Goal: Information Seeking & Learning: Learn about a topic

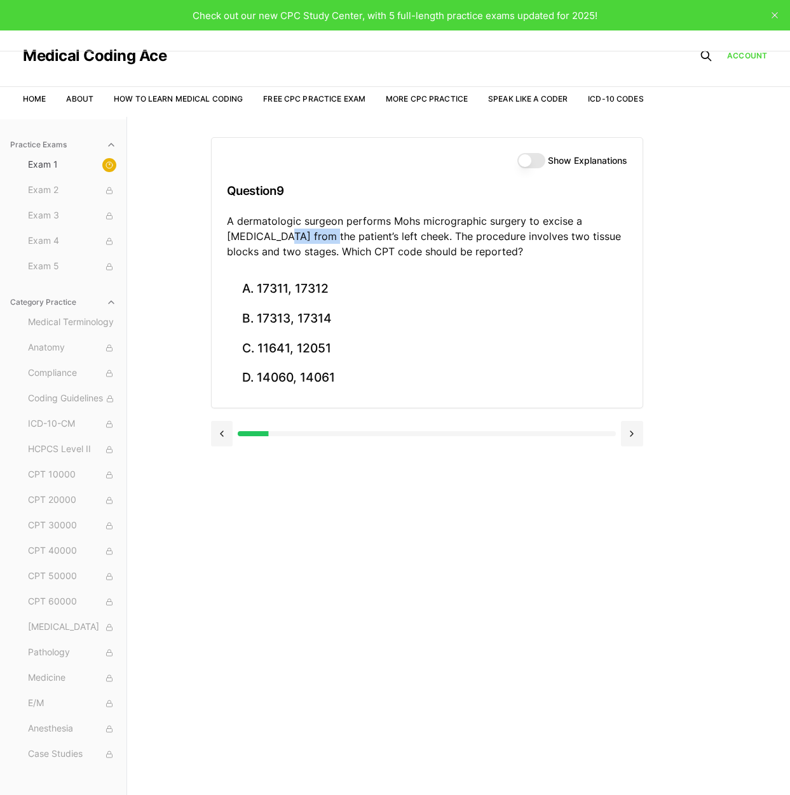
drag, startPoint x: 227, startPoint y: 241, endPoint x: 275, endPoint y: 236, distance: 48.6
click at [275, 236] on p "A dermatologic surgeon performs Mohs micrographic surgery to excise a [MEDICAL_…" at bounding box center [427, 236] width 400 height 46
click at [312, 287] on button "A. 17311, 17312" at bounding box center [427, 289] width 400 height 30
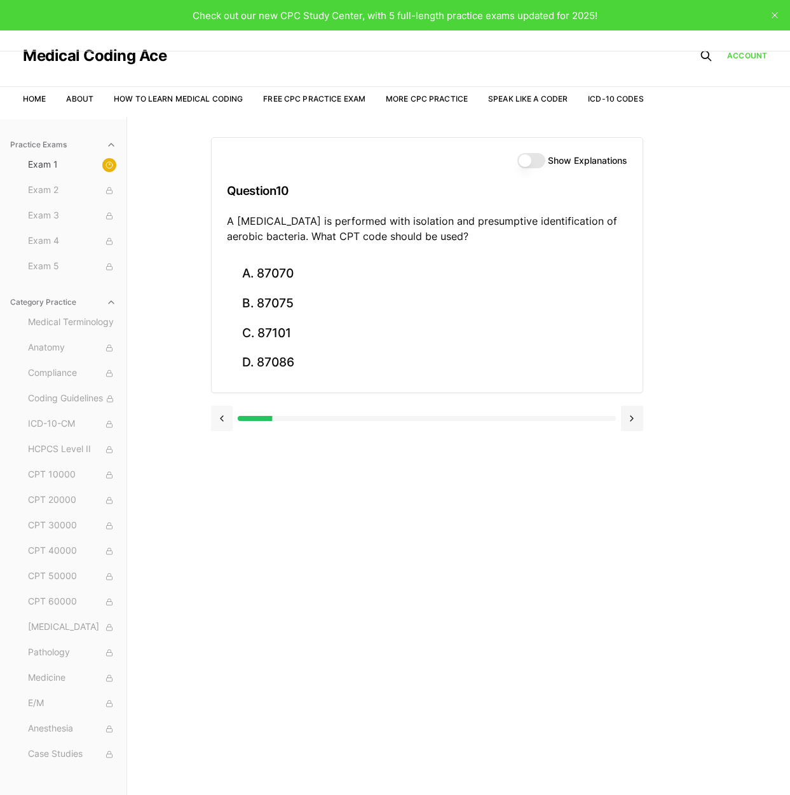
click at [219, 414] on button at bounding box center [222, 418] width 22 height 25
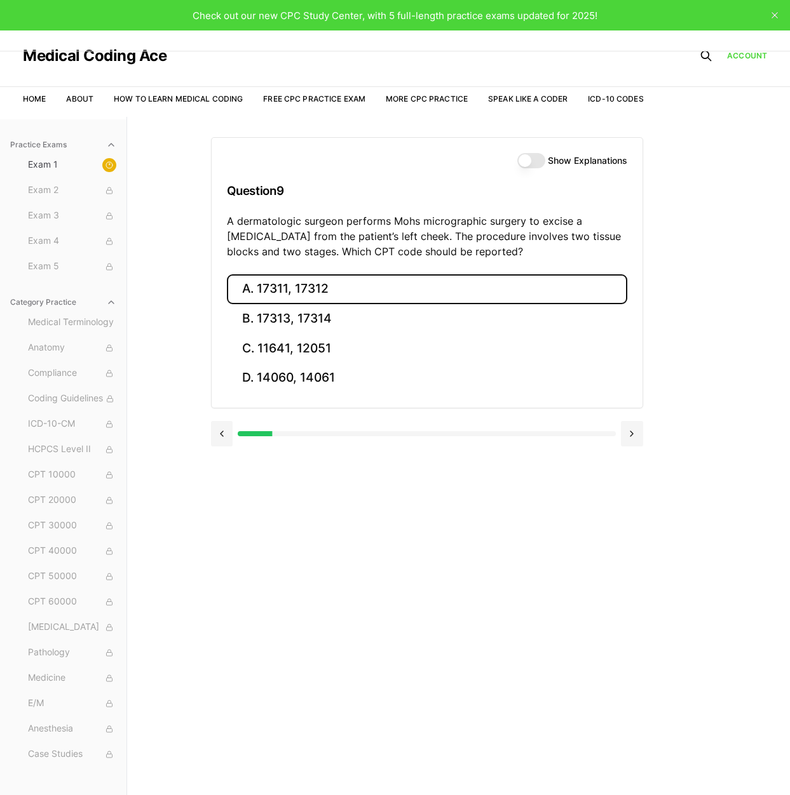
click at [523, 165] on button "Show Explanations" at bounding box center [531, 160] width 28 height 15
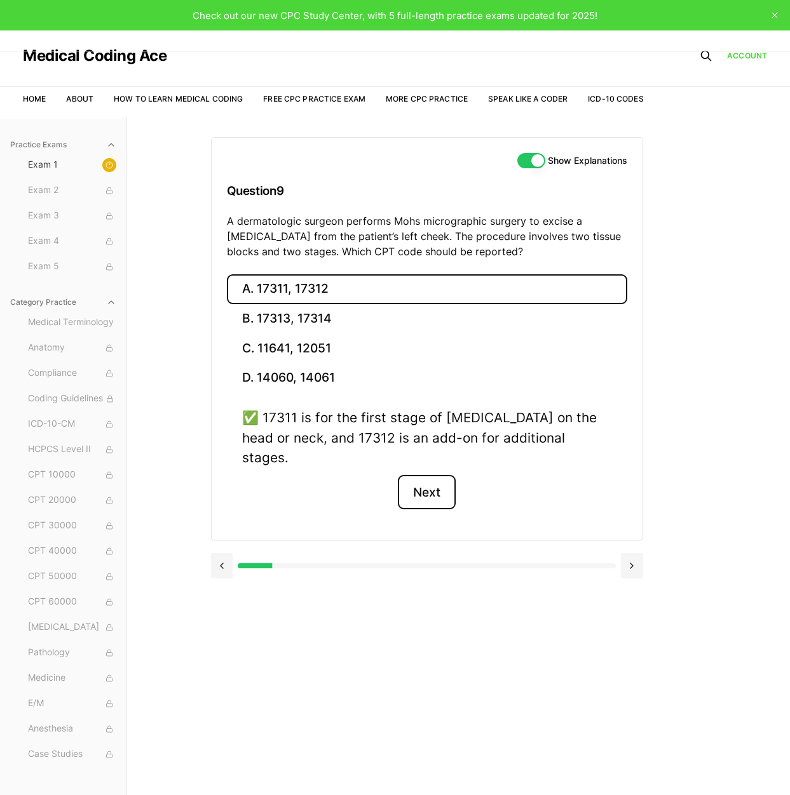
click at [430, 477] on button "Next" at bounding box center [427, 492] width 58 height 34
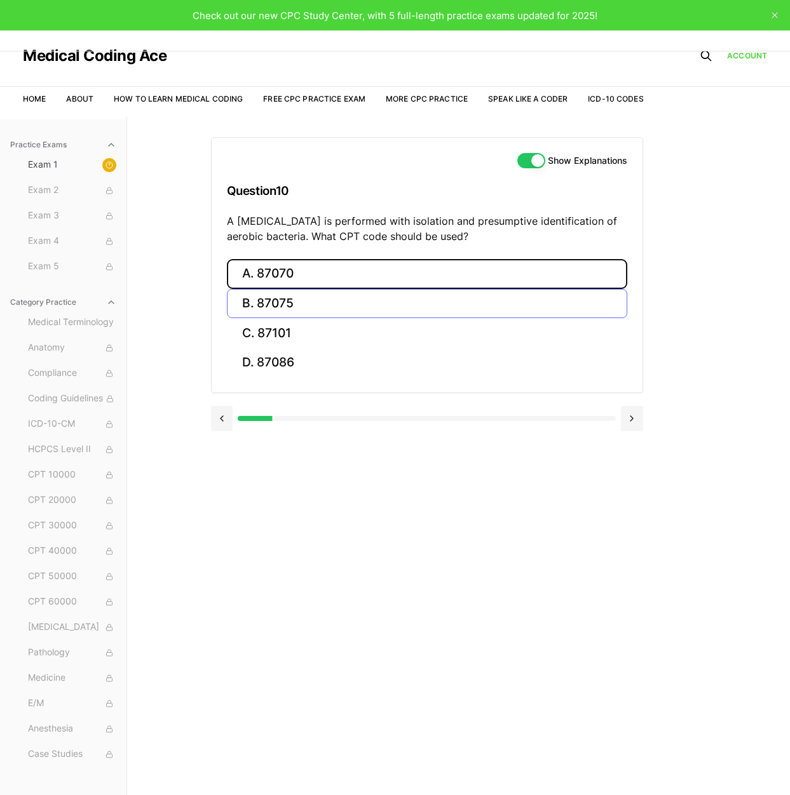
drag, startPoint x: 307, startPoint y: 280, endPoint x: 328, endPoint y: 306, distance: 33.9
click at [307, 280] on button "A. 87070" at bounding box center [427, 274] width 400 height 30
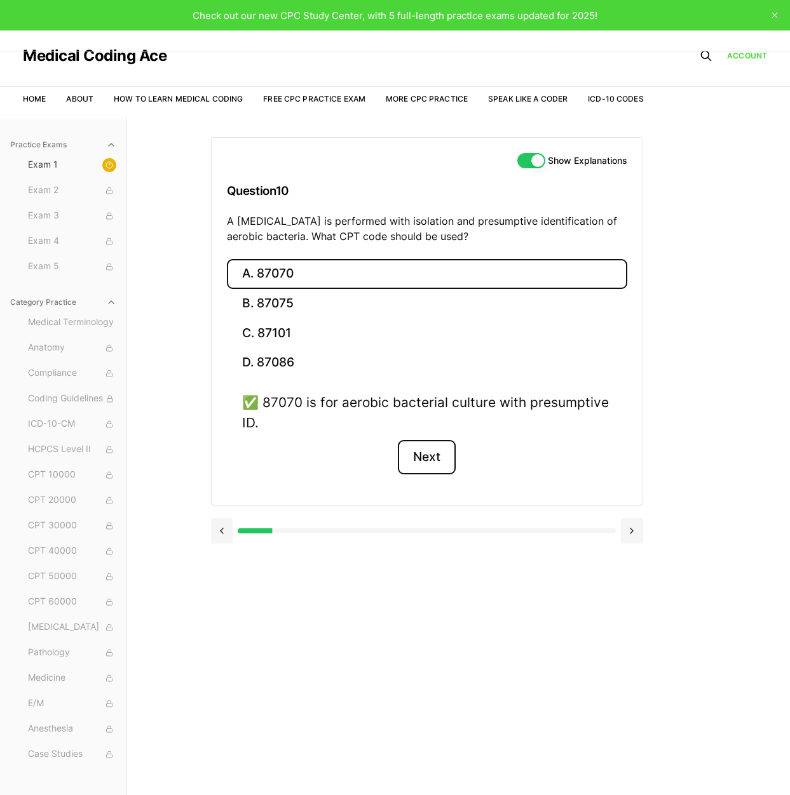
click at [439, 452] on button "Next" at bounding box center [427, 457] width 58 height 34
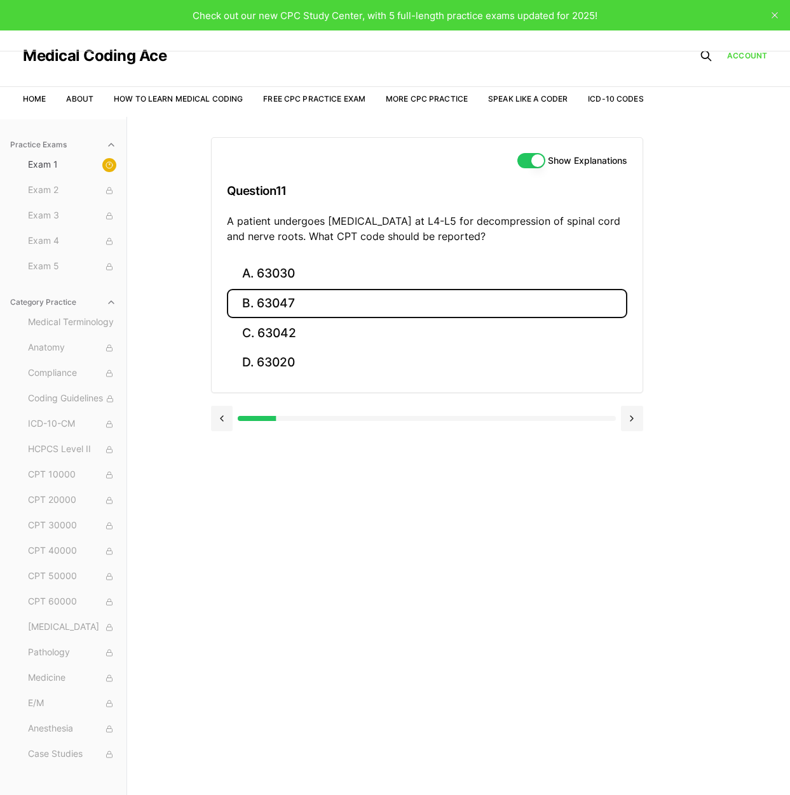
click at [295, 309] on button "B. 63047" at bounding box center [427, 304] width 400 height 30
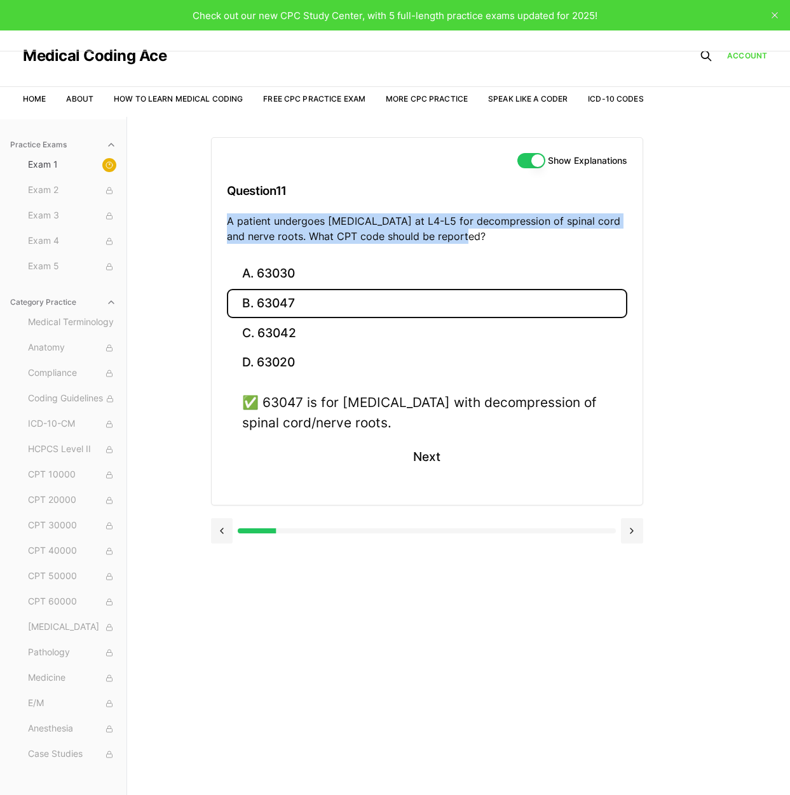
drag, startPoint x: 229, startPoint y: 221, endPoint x: 477, endPoint y: 242, distance: 248.7
click at [477, 242] on p "A patient undergoes [MEDICAL_DATA] at L4-L5 for decompression of spinal cord an…" at bounding box center [427, 228] width 400 height 30
copy p "A patient undergoes [MEDICAL_DATA] at L4-L5 for decompression of spinal cord an…"
click at [438, 451] on button "Next" at bounding box center [427, 457] width 58 height 34
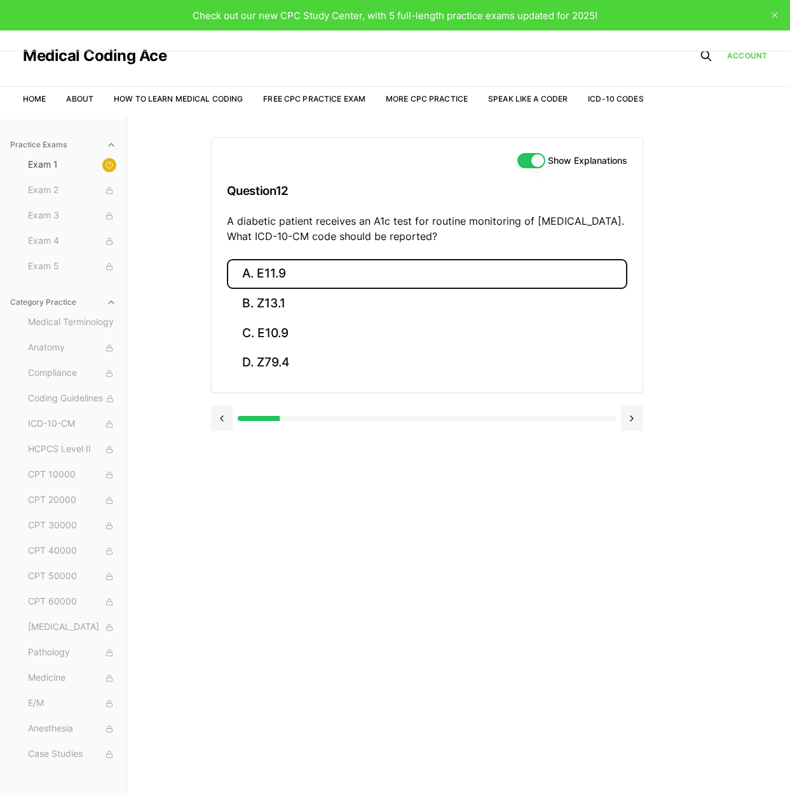
click at [260, 281] on button "A. E11.9" at bounding box center [427, 274] width 400 height 30
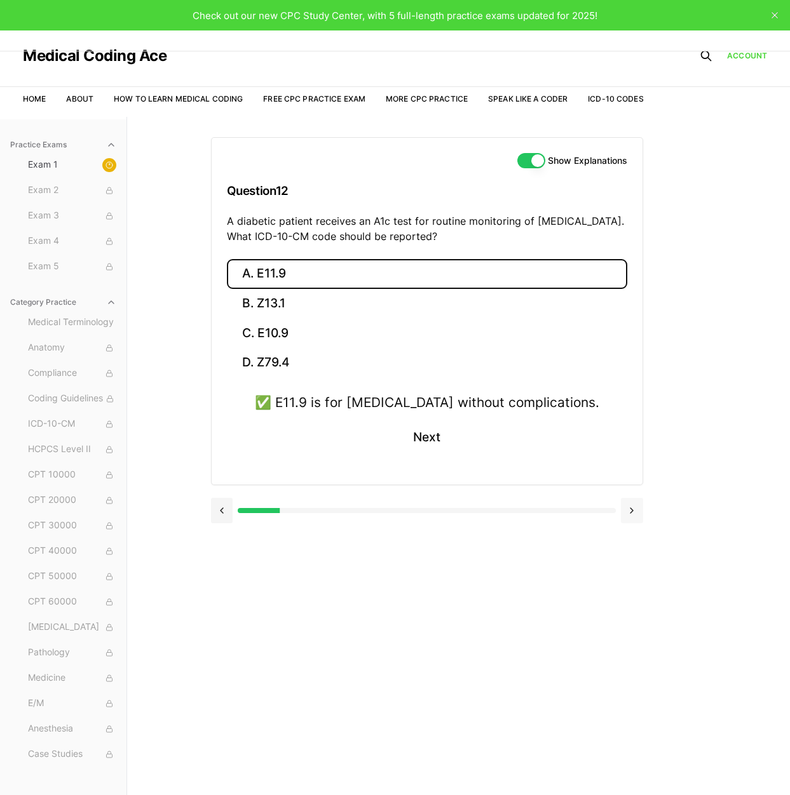
click at [630, 506] on button at bounding box center [632, 510] width 22 height 25
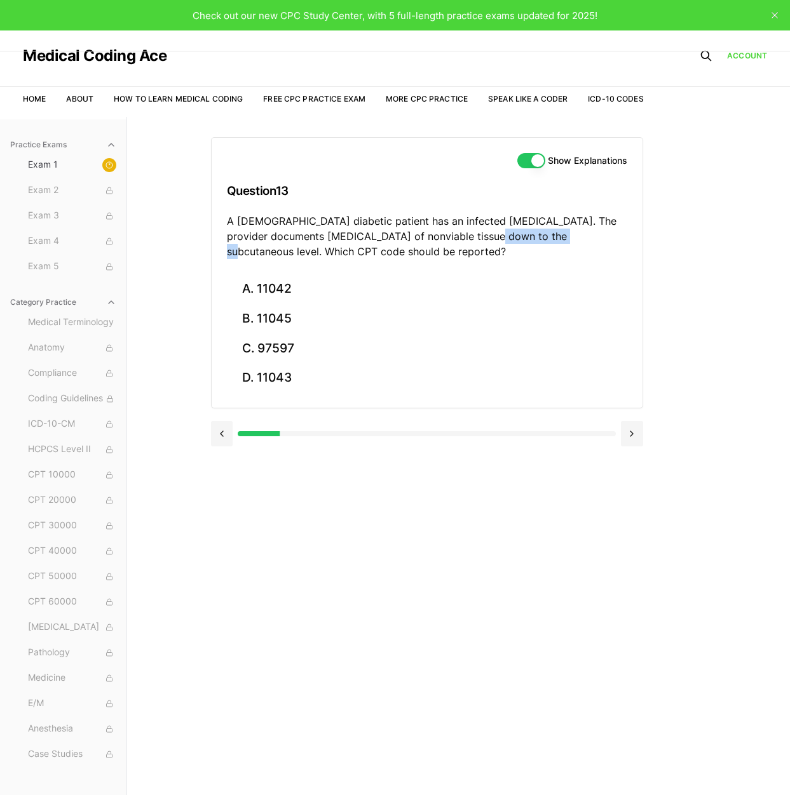
drag, startPoint x: 448, startPoint y: 235, endPoint x: 522, endPoint y: 242, distance: 74.0
click at [522, 242] on p "A [DEMOGRAPHIC_DATA] diabetic patient has an infected [MEDICAL_DATA]. The provi…" at bounding box center [427, 236] width 400 height 46
drag, startPoint x: 443, startPoint y: 233, endPoint x: 540, endPoint y: 242, distance: 97.0
click at [540, 242] on p "A [DEMOGRAPHIC_DATA] diabetic patient has an infected [MEDICAL_DATA]. The provi…" at bounding box center [427, 236] width 400 height 46
click at [315, 293] on button "A. 11042" at bounding box center [427, 289] width 400 height 30
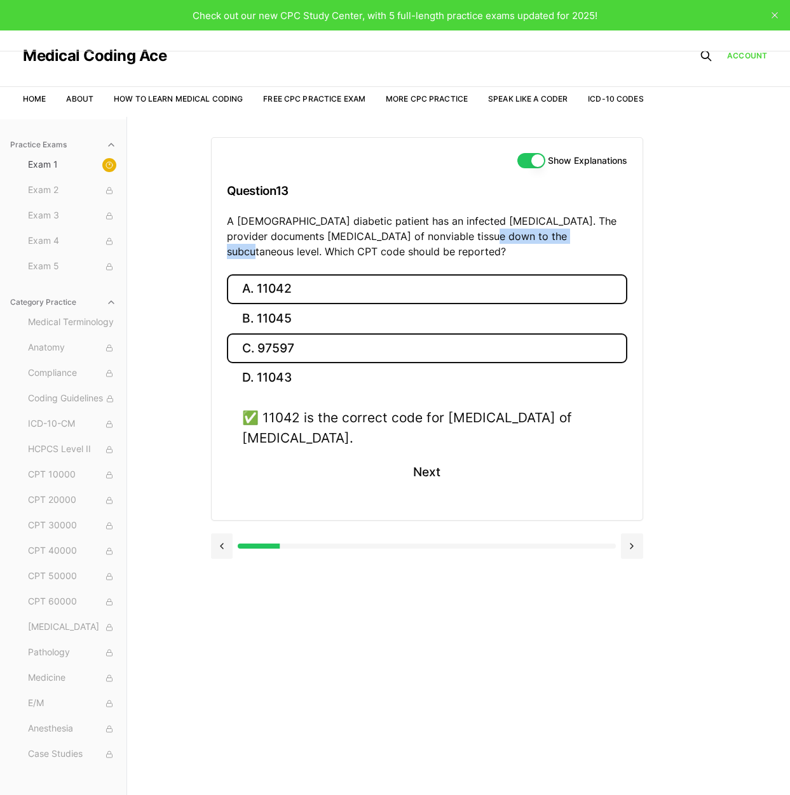
click at [277, 351] on button "C. 97597" at bounding box center [427, 349] width 400 height 30
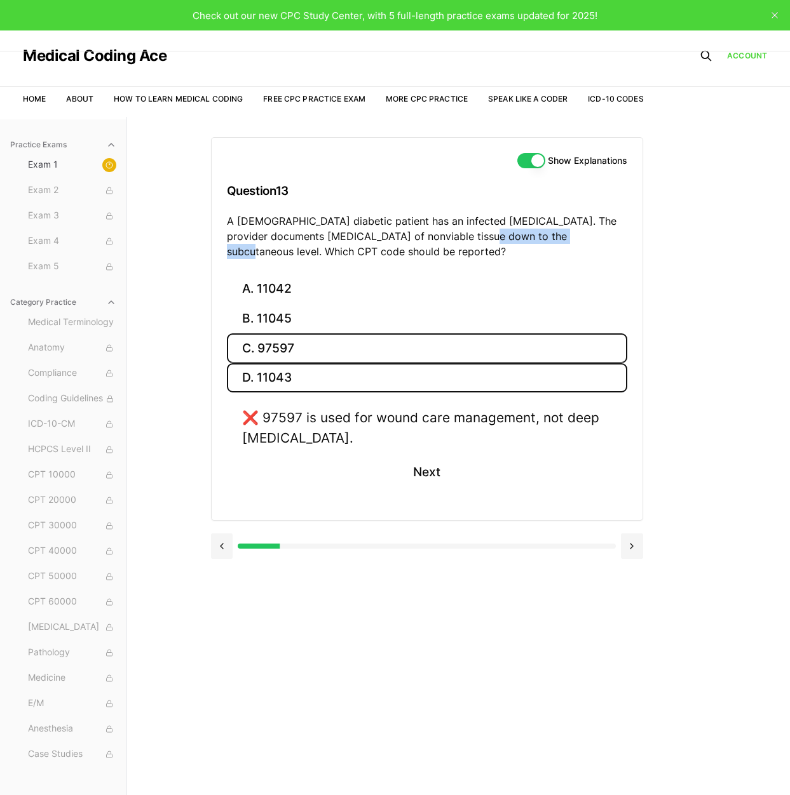
click at [268, 377] on button "D. 11043" at bounding box center [427, 378] width 400 height 30
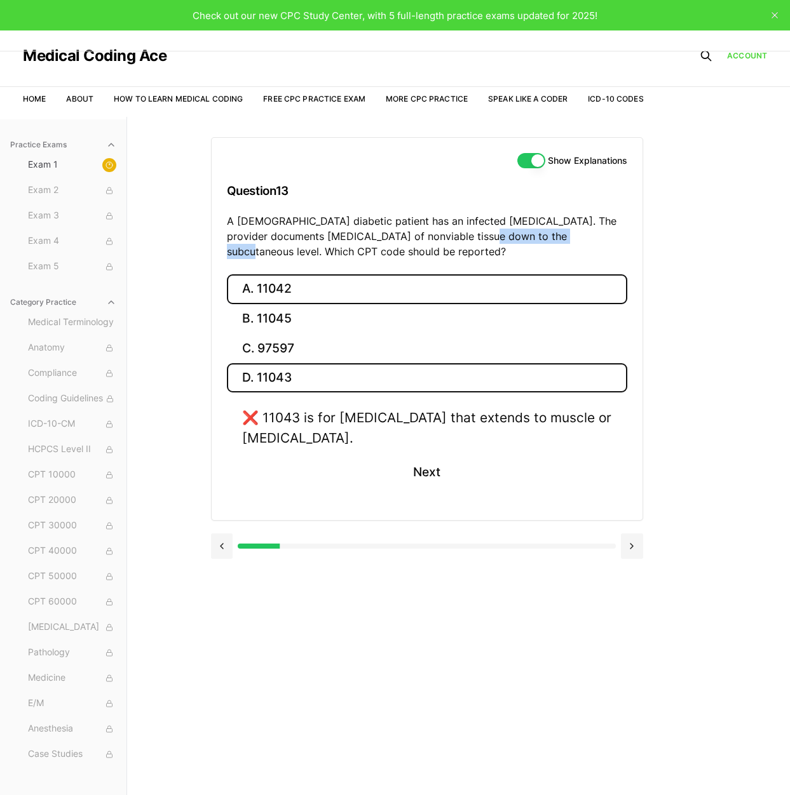
click at [273, 289] on button "A. 11042" at bounding box center [427, 289] width 400 height 30
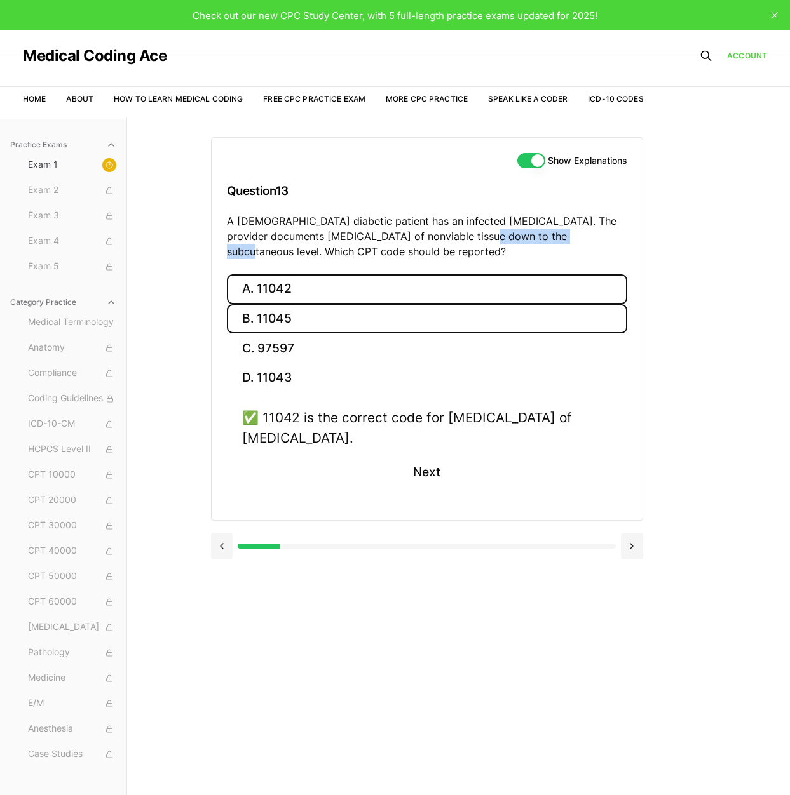
click at [285, 318] on button "B. 11045" at bounding box center [427, 319] width 400 height 30
click at [288, 292] on button "A. 11042" at bounding box center [427, 289] width 400 height 30
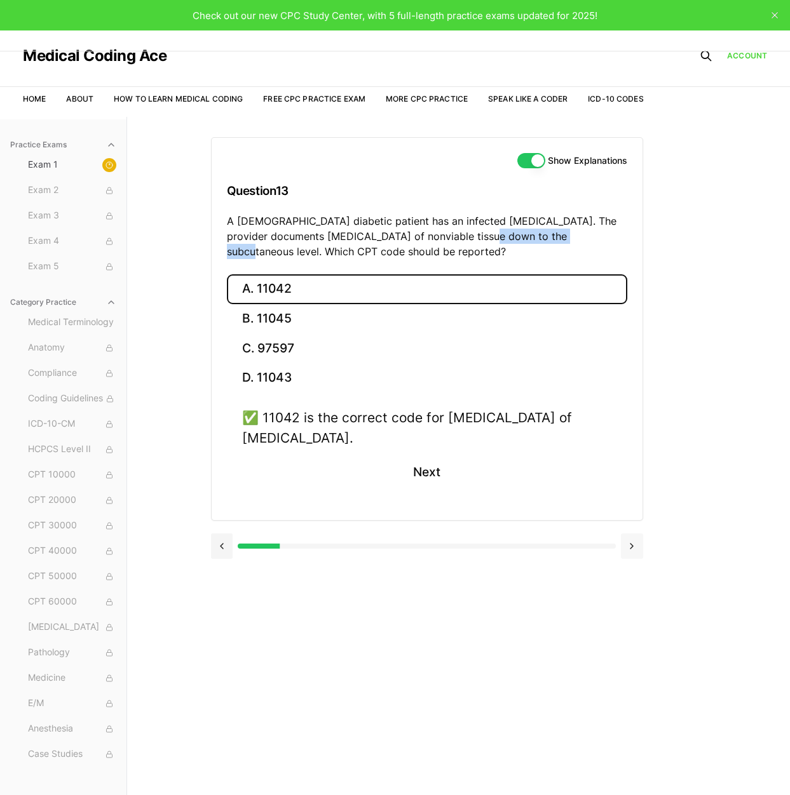
click at [637, 549] on button at bounding box center [632, 546] width 22 height 25
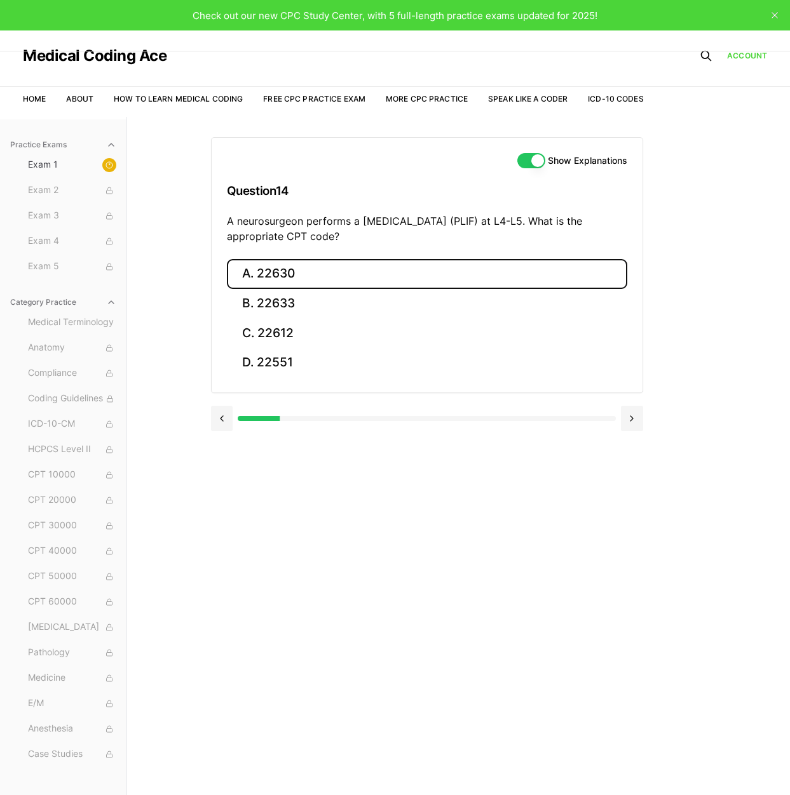
click at [296, 275] on button "A. 22630" at bounding box center [427, 274] width 400 height 30
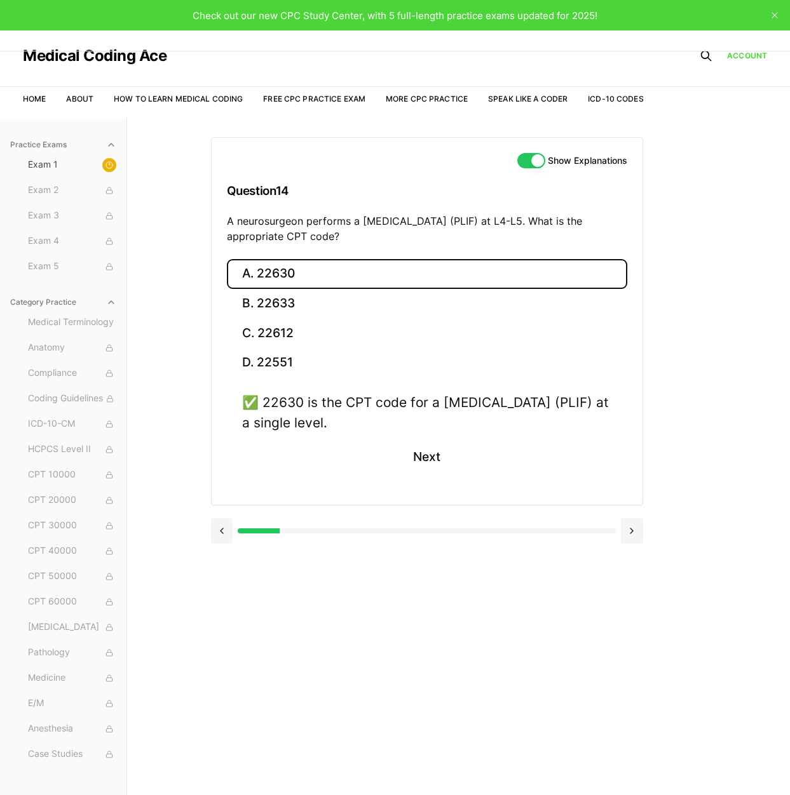
click at [617, 522] on div at bounding box center [427, 530] width 432 height 25
click at [624, 529] on button at bounding box center [632, 530] width 22 height 25
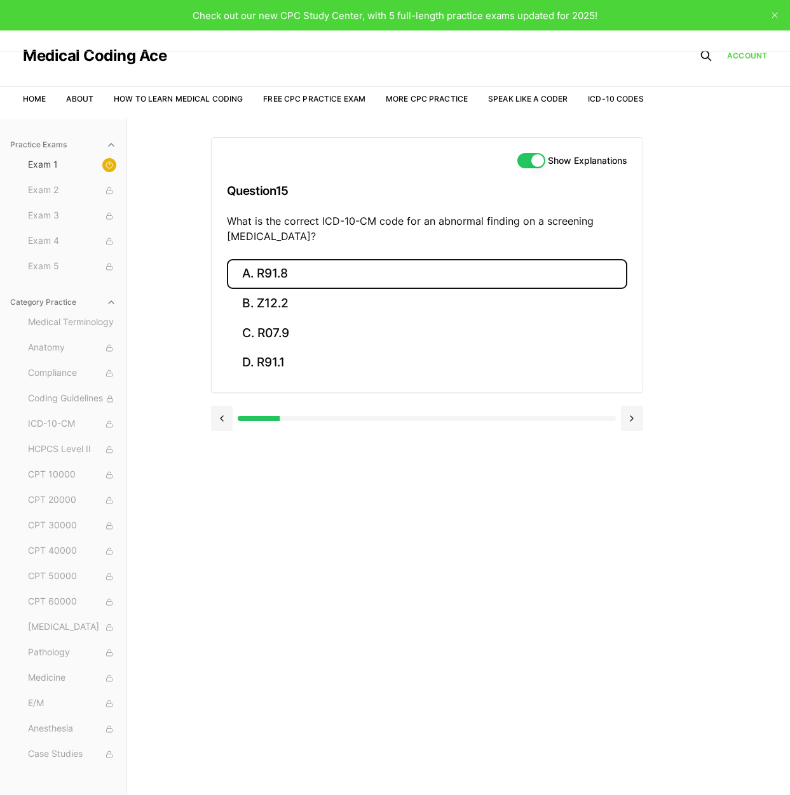
click at [268, 277] on button "A. R91.8" at bounding box center [427, 274] width 400 height 30
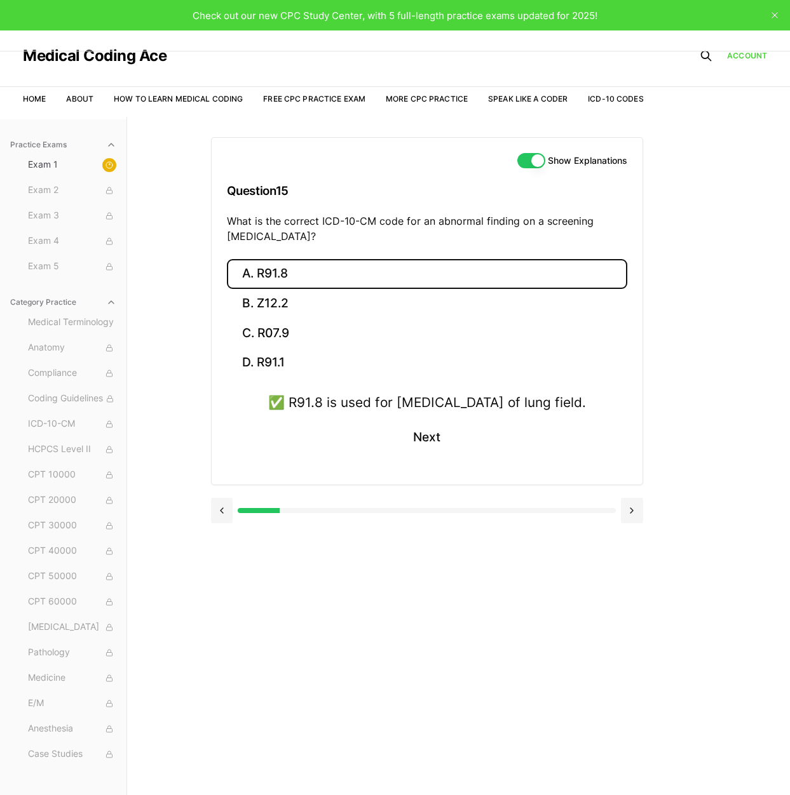
drag, startPoint x: 624, startPoint y: 522, endPoint x: 617, endPoint y: 519, distance: 7.7
click at [624, 522] on button at bounding box center [632, 510] width 22 height 25
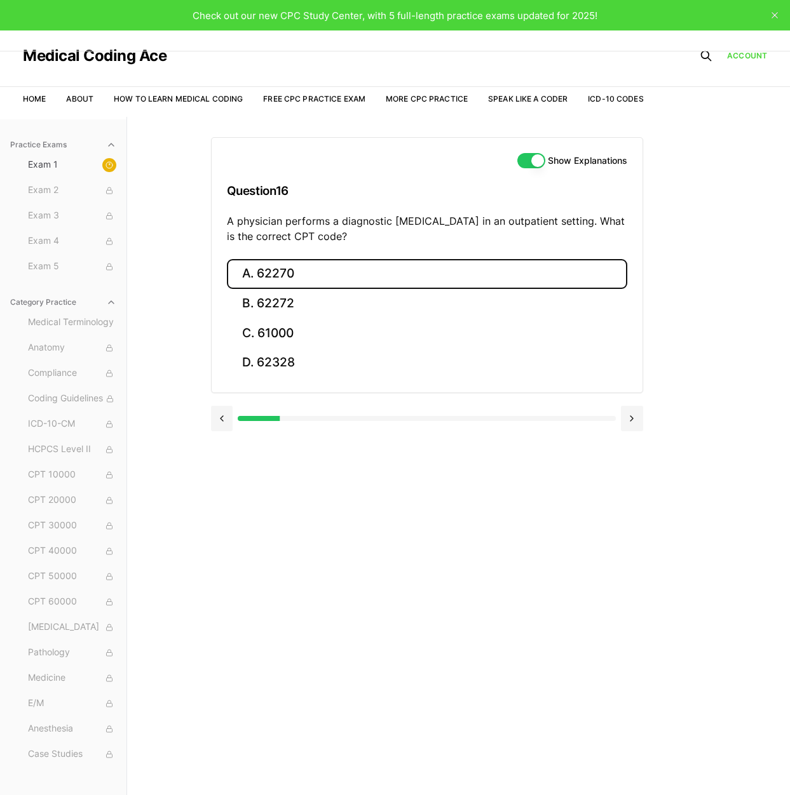
click at [290, 278] on button "A. 62270" at bounding box center [427, 274] width 400 height 30
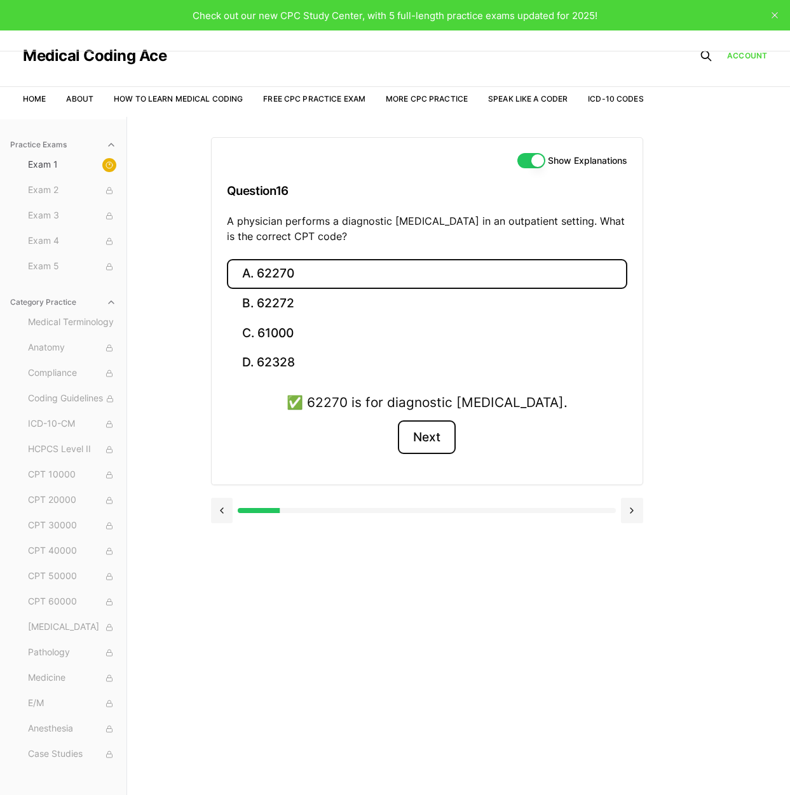
drag, startPoint x: 432, startPoint y: 433, endPoint x: 470, endPoint y: 446, distance: 40.2
click at [432, 433] on button "Next" at bounding box center [427, 438] width 58 height 34
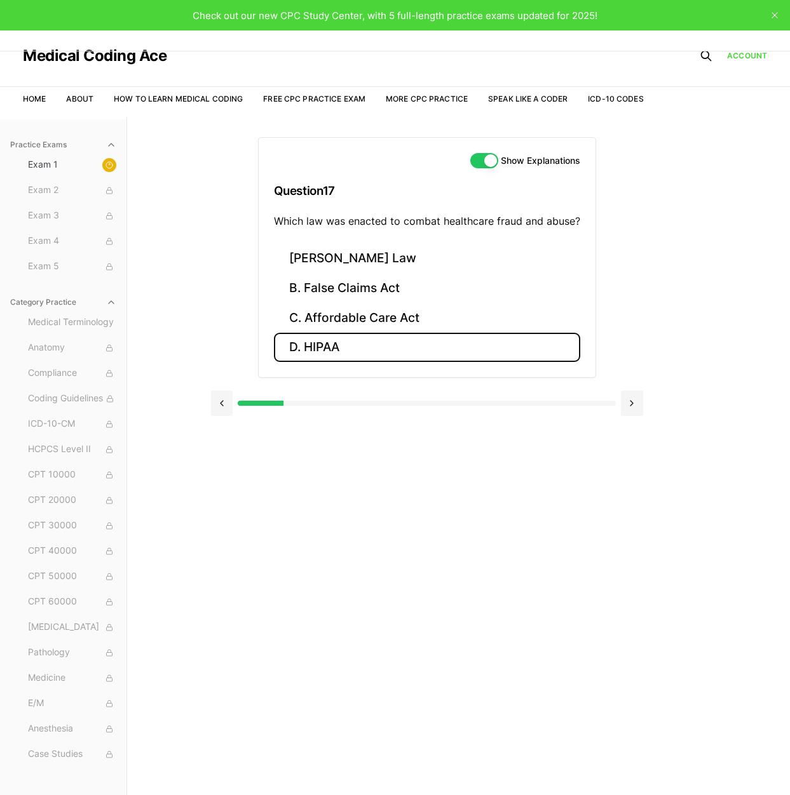
click at [317, 351] on button "D. HIPAA" at bounding box center [427, 348] width 306 height 30
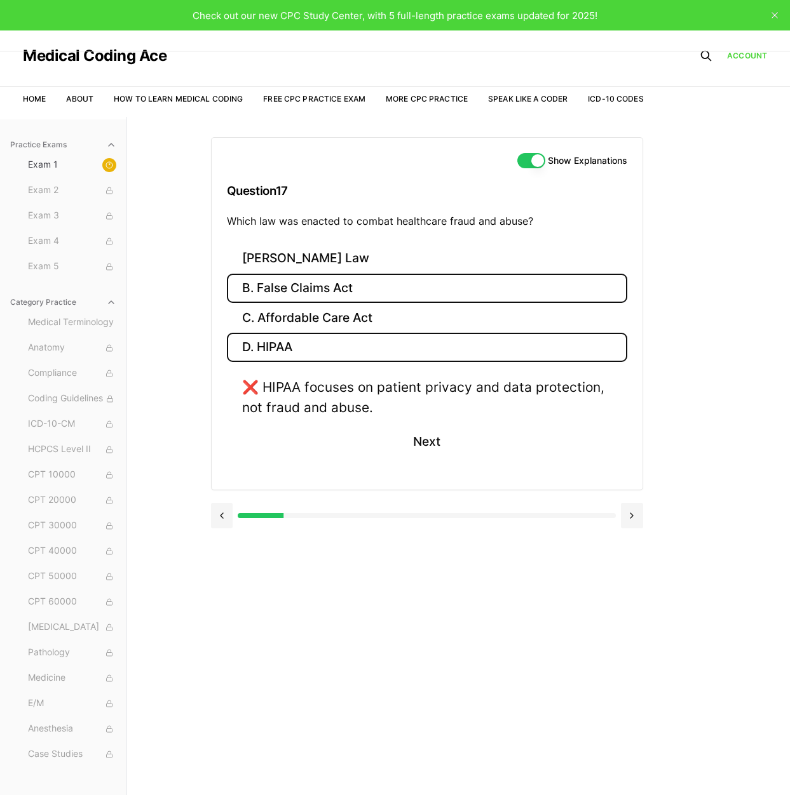
click at [322, 300] on button "B. False Claims Act" at bounding box center [427, 289] width 400 height 30
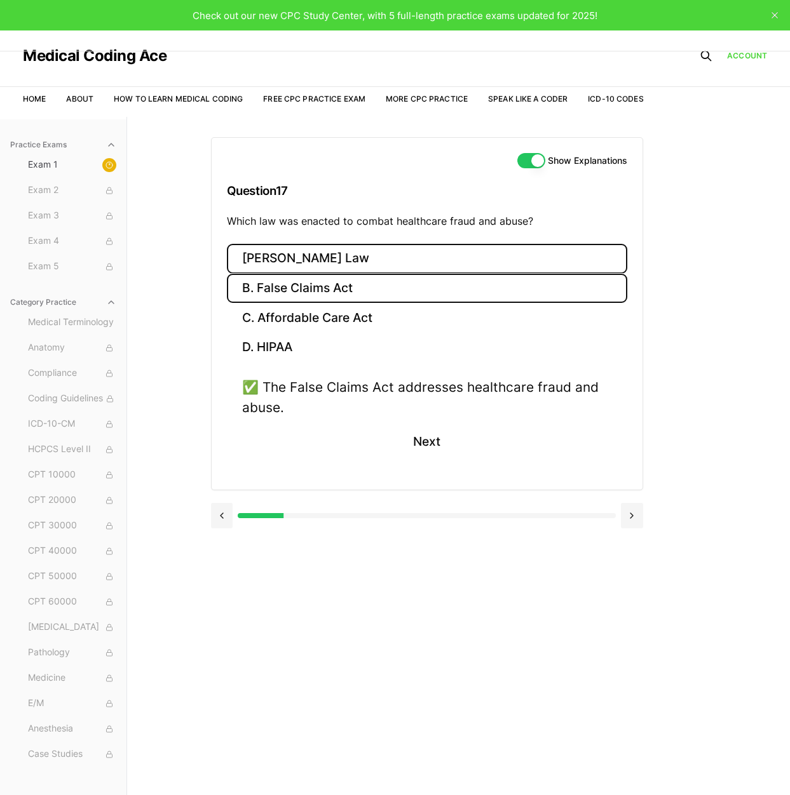
click at [309, 262] on button "[PERSON_NAME] Law" at bounding box center [427, 259] width 400 height 30
click at [307, 285] on button "B. False Claims Act" at bounding box center [427, 289] width 400 height 30
click at [434, 442] on button "Next" at bounding box center [427, 442] width 58 height 34
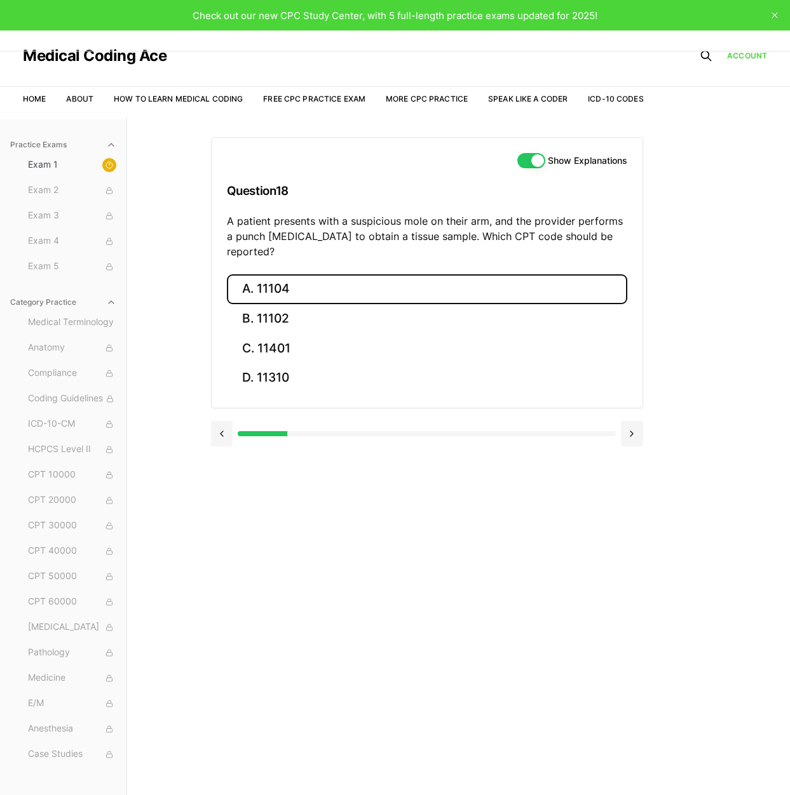
click at [259, 274] on button "A. 11104" at bounding box center [427, 289] width 400 height 30
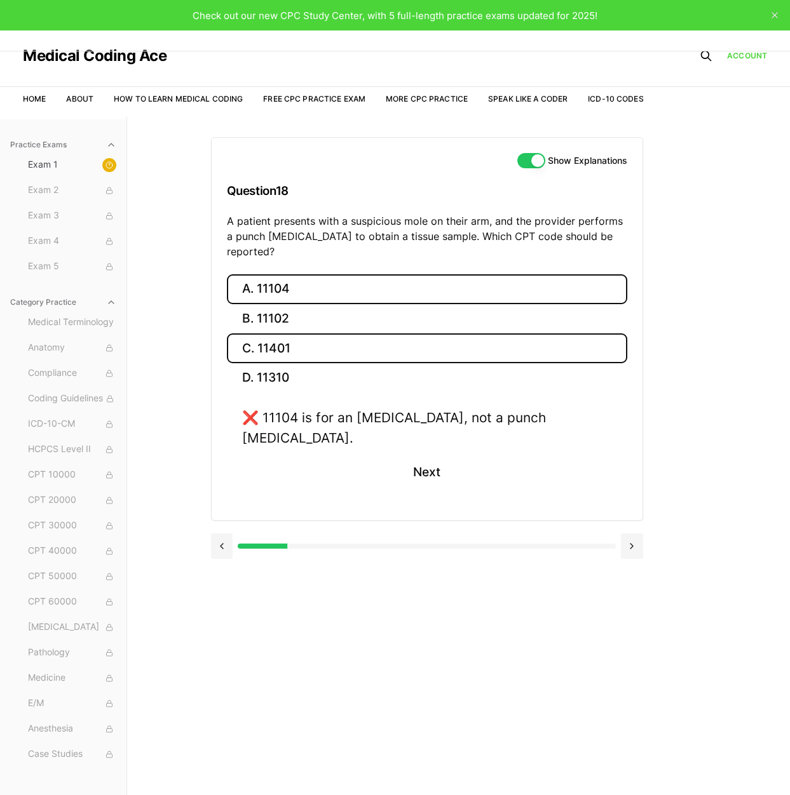
click at [307, 339] on button "C. 11401" at bounding box center [427, 349] width 400 height 30
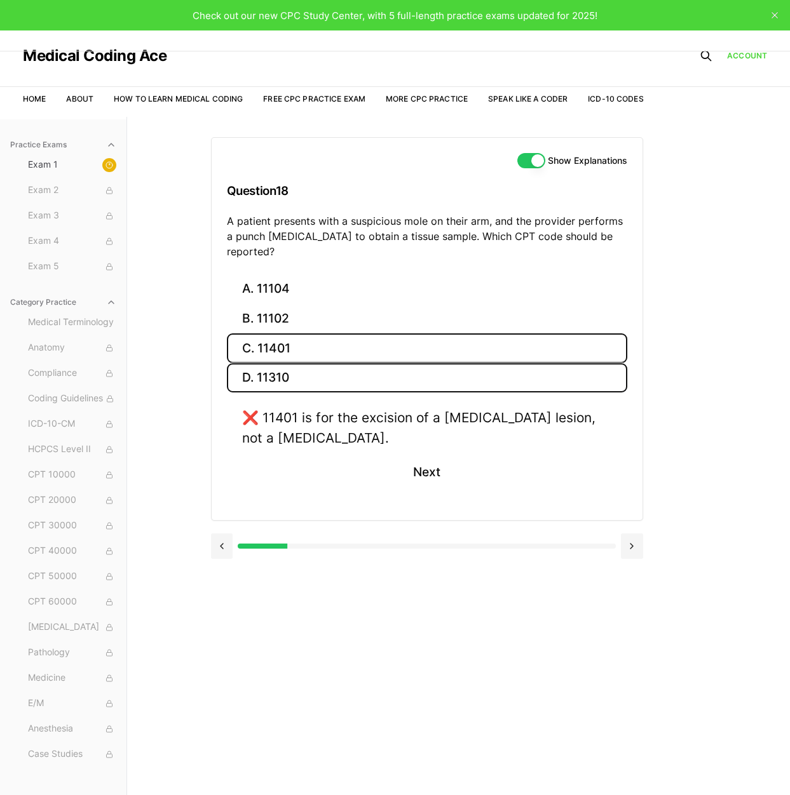
click at [272, 363] on button "D. 11310" at bounding box center [427, 378] width 400 height 30
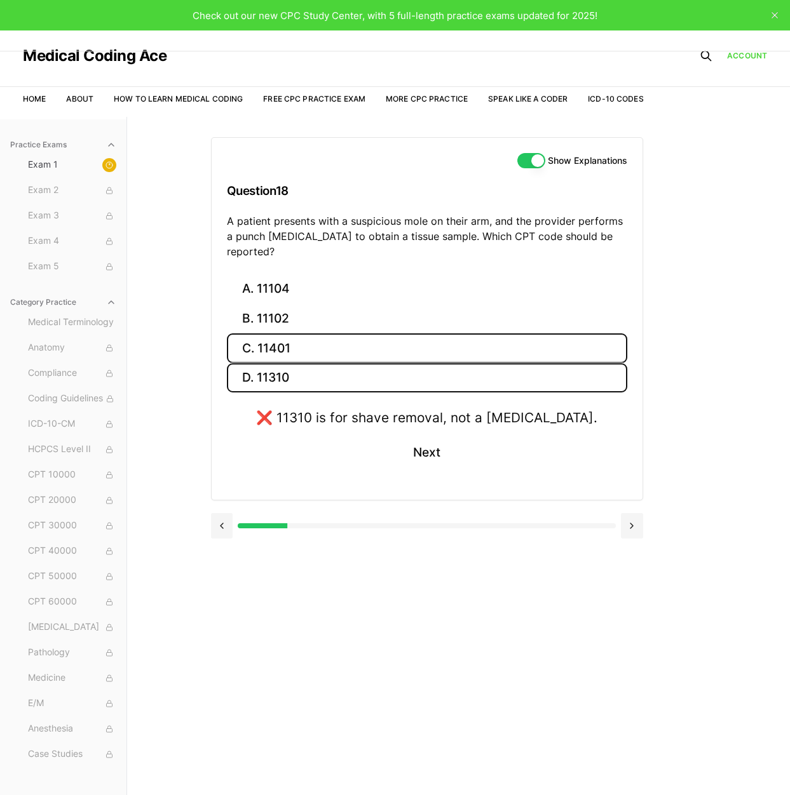
click at [312, 335] on button "C. 11401" at bounding box center [427, 349] width 400 height 30
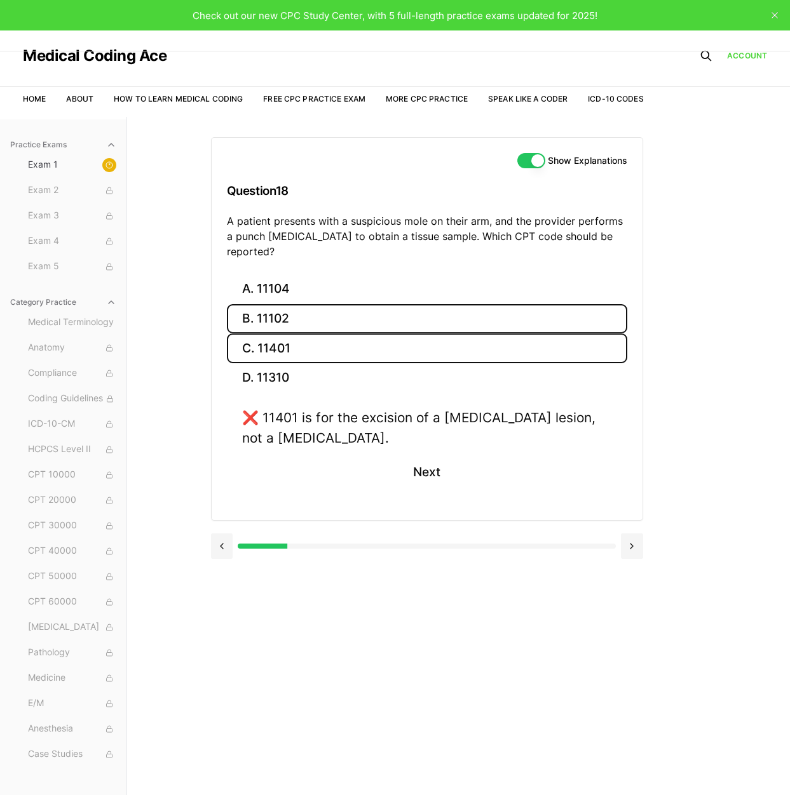
click at [302, 306] on button "B. 11102" at bounding box center [427, 319] width 400 height 30
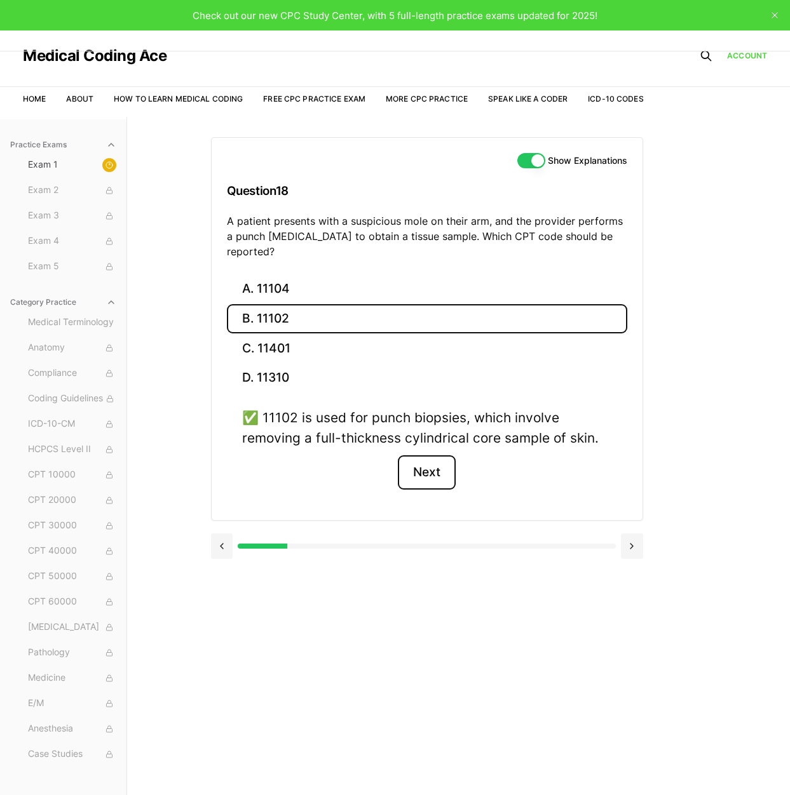
click at [422, 456] on button "Next" at bounding box center [427, 473] width 58 height 34
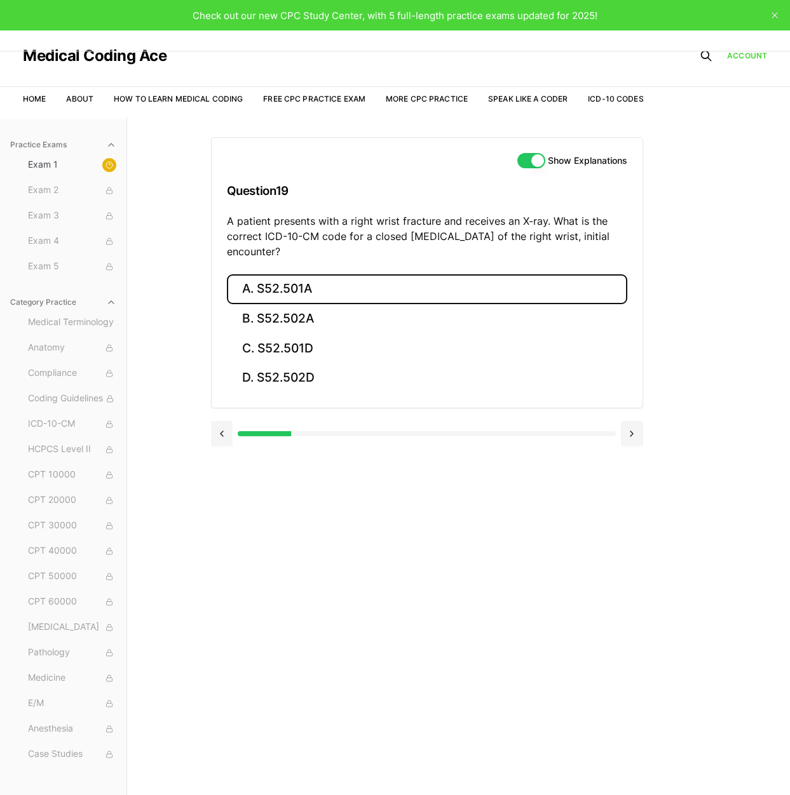
click at [274, 288] on button "A. S52.501A" at bounding box center [427, 289] width 400 height 30
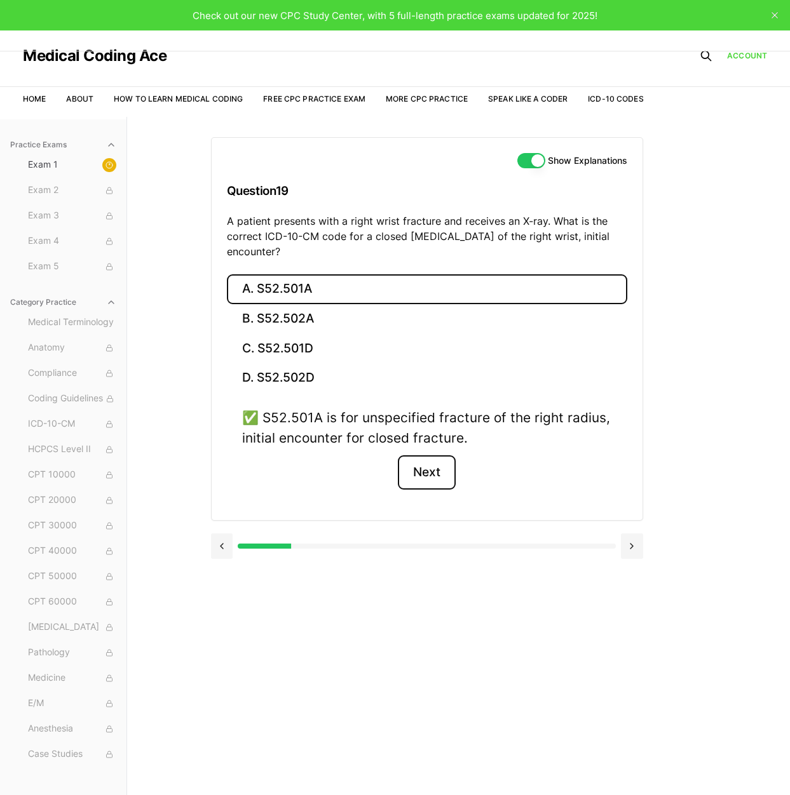
click at [422, 473] on button "Next" at bounding box center [427, 473] width 58 height 34
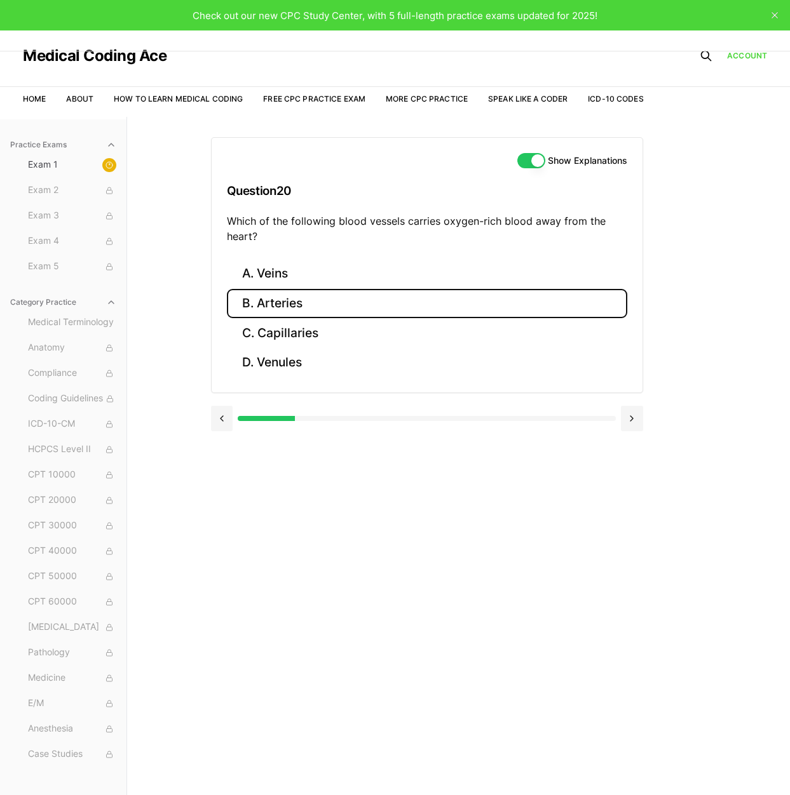
click at [278, 300] on button "B. Arteries" at bounding box center [427, 304] width 400 height 30
